Goal: Task Accomplishment & Management: Manage account settings

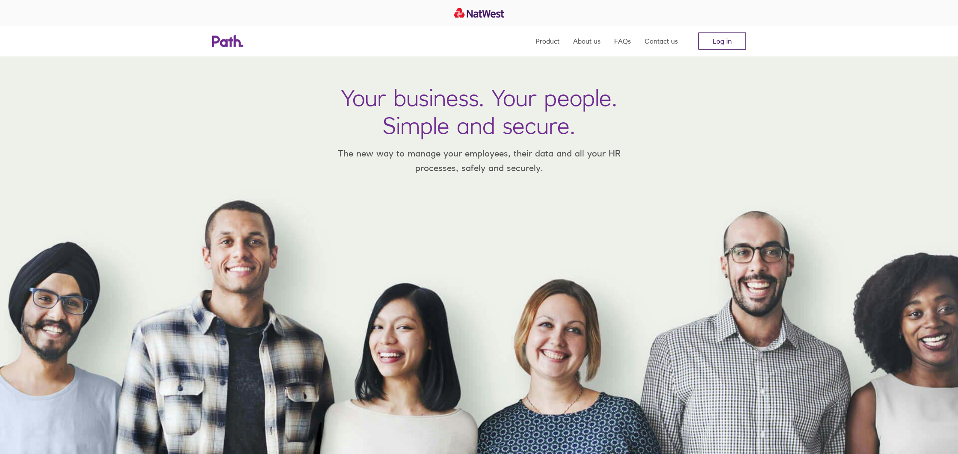
drag, startPoint x: 732, startPoint y: 41, endPoint x: 717, endPoint y: 45, distance: 15.5
click at [732, 41] on link "Log in" at bounding box center [721, 41] width 47 height 17
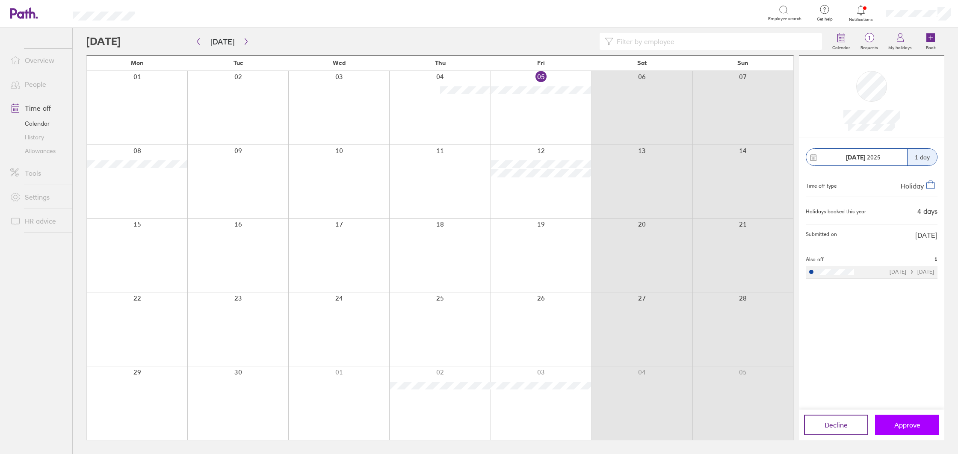
click at [926, 425] on button "Approve" at bounding box center [907, 425] width 64 height 21
